Goal: Information Seeking & Learning: Learn about a topic

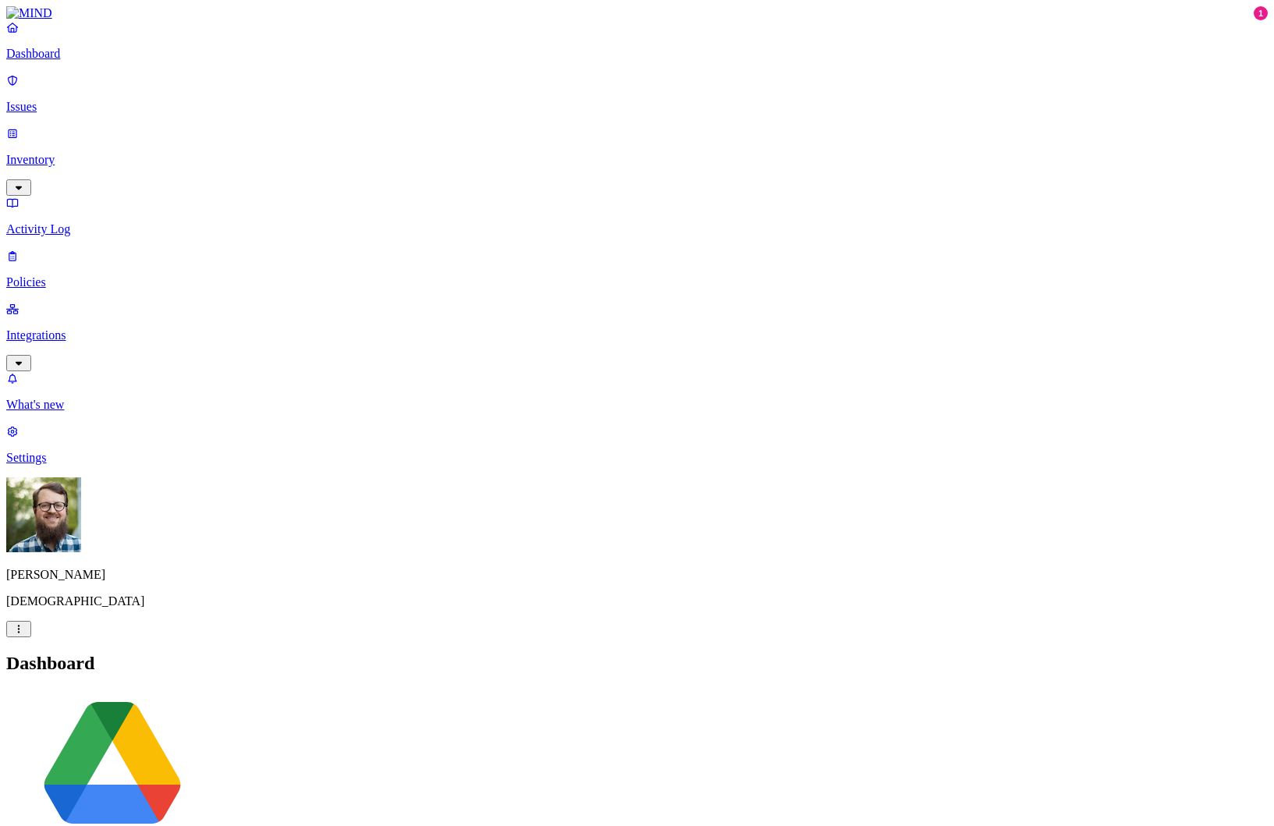
click at [52, 275] on p "Policies" at bounding box center [637, 282] width 1262 height 14
